Goal: Task Accomplishment & Management: Use online tool/utility

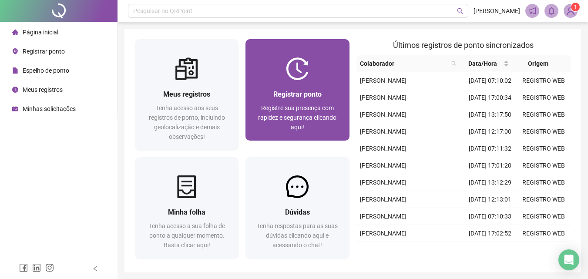
click at [285, 95] on span "Registrar ponto" at bounding box center [297, 94] width 48 height 8
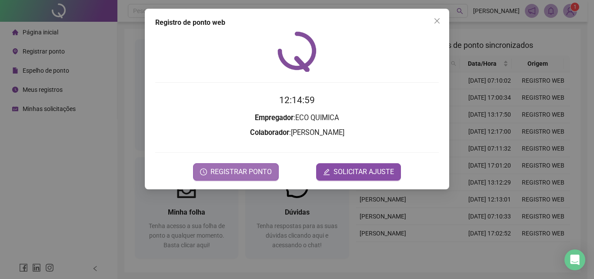
click at [239, 172] on span "REGISTRAR PONTO" at bounding box center [241, 172] width 61 height 10
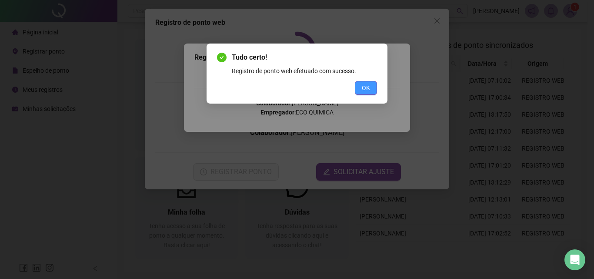
click at [369, 87] on span "OK" at bounding box center [366, 88] width 8 height 10
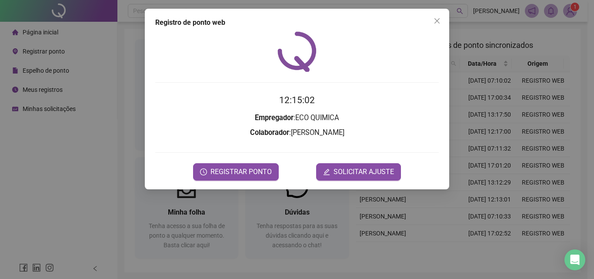
click at [573, 11] on div "Registro [PERSON_NAME] web 12:15:02 Empregador : ECO QUIMICA Colaborador : [PER…" at bounding box center [297, 139] width 594 height 279
click at [574, 11] on span "1" at bounding box center [575, 7] width 3 height 9
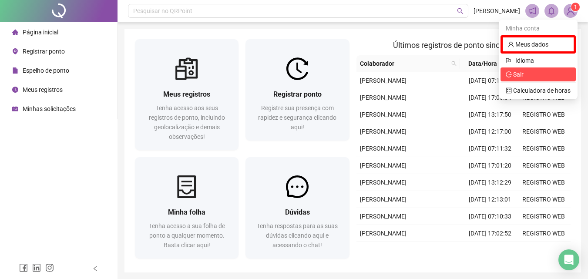
click at [540, 70] on span "Sair" at bounding box center [538, 75] width 65 height 10
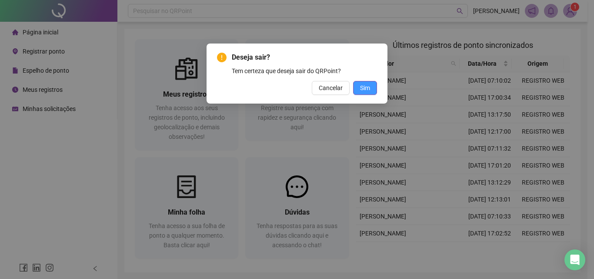
click at [366, 84] on span "Sim" at bounding box center [365, 88] width 10 height 10
